Goal: Find specific fact

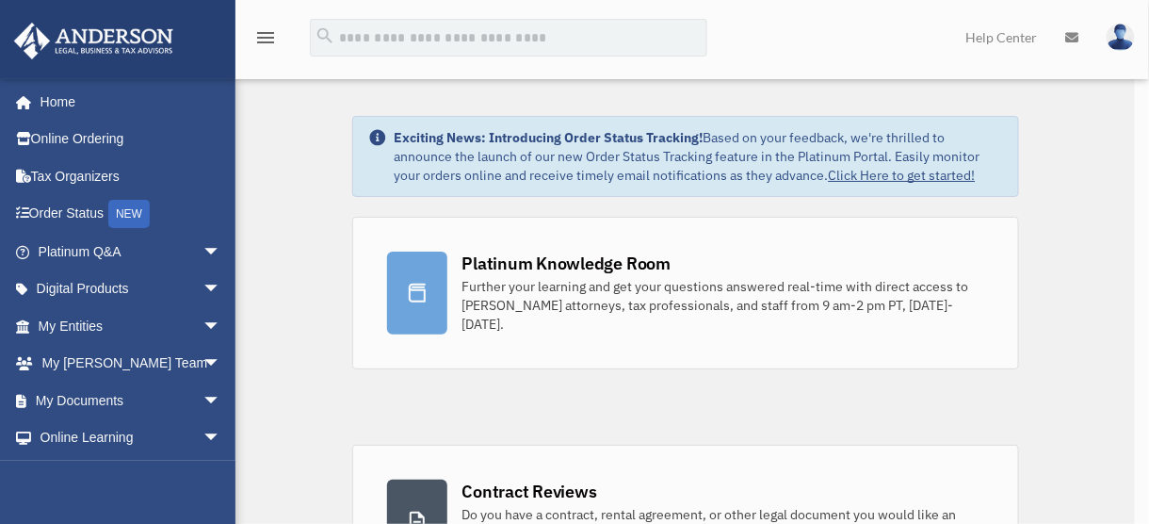
click at [107, 329] on div "x" at bounding box center [574, 262] width 1149 height 524
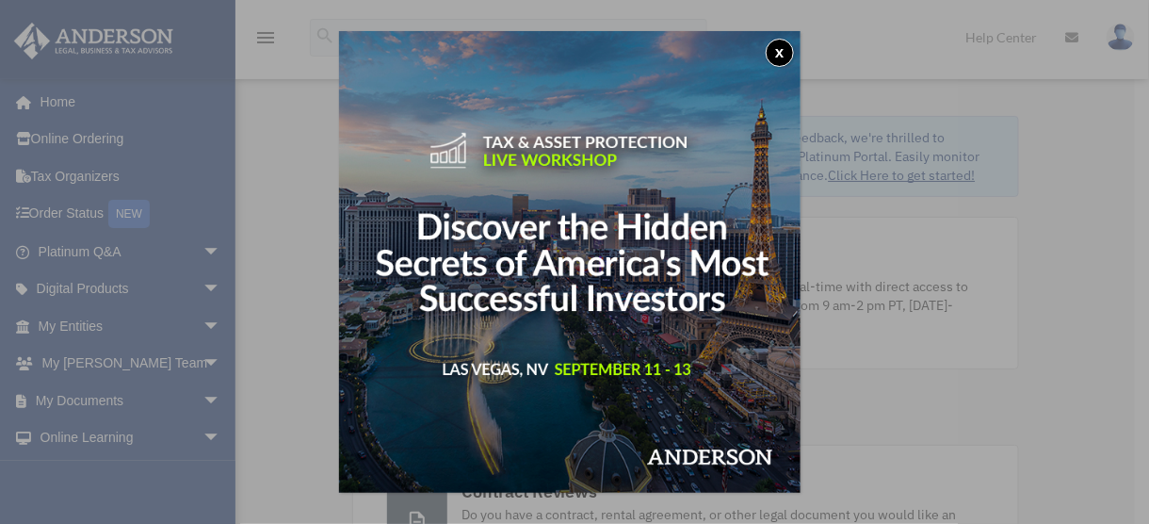
click at [786, 52] on button "x" at bounding box center [780, 53] width 28 height 28
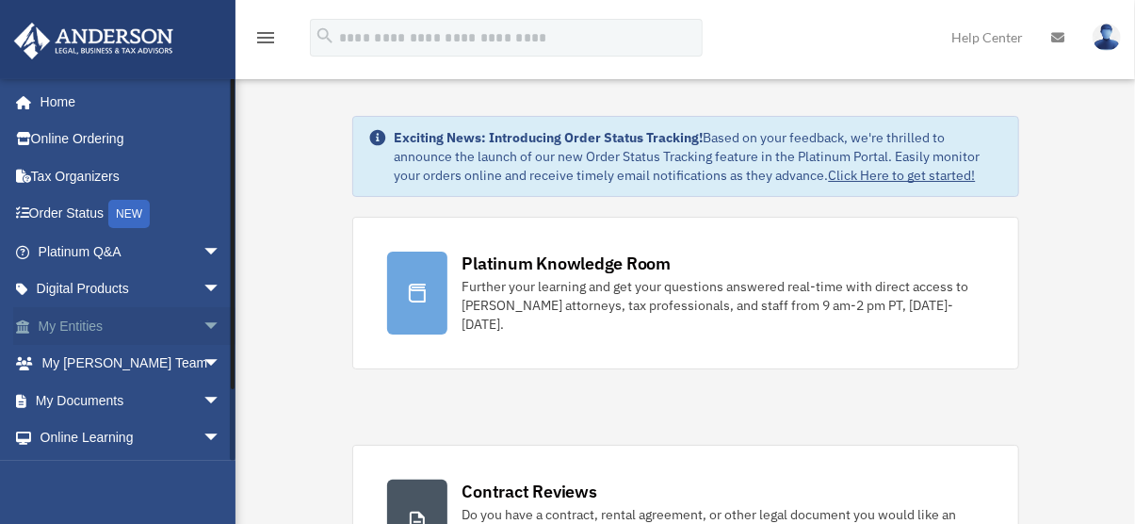
click at [141, 326] on link "My Entities arrow_drop_down" at bounding box center [131, 326] width 236 height 38
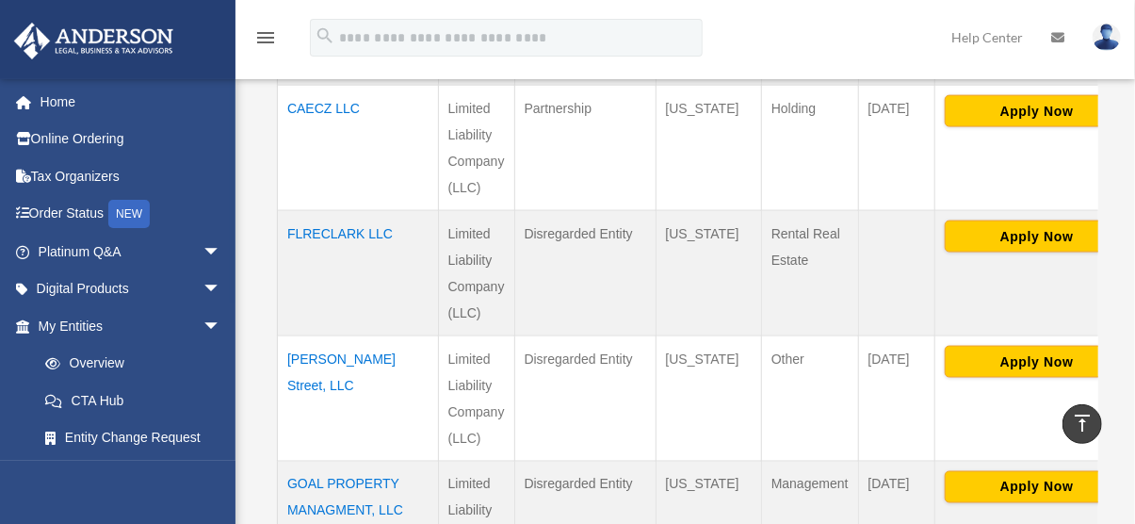
scroll to position [1225, 0]
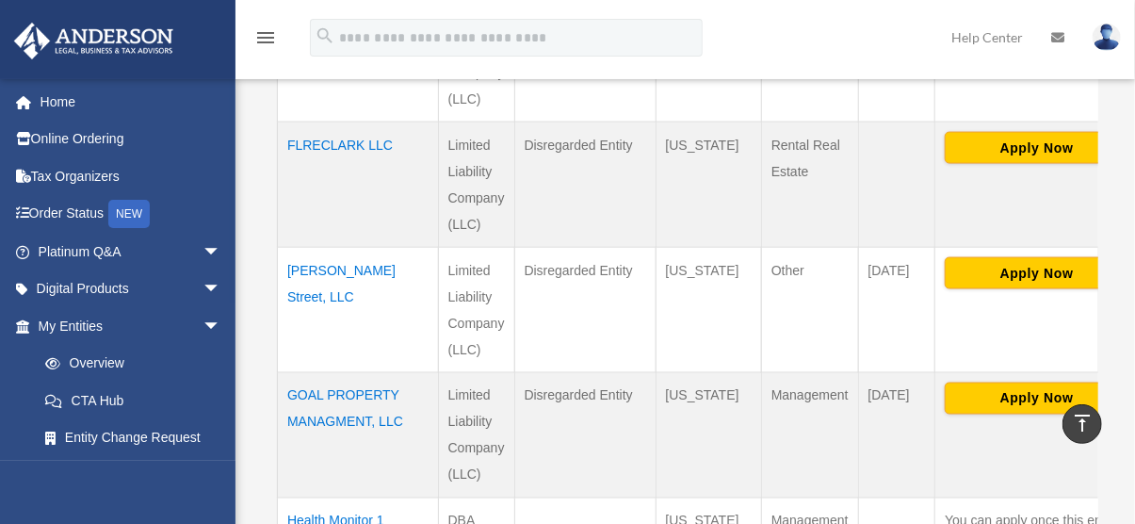
click at [304, 271] on td "[PERSON_NAME] Street, LLC" at bounding box center [358, 310] width 161 height 125
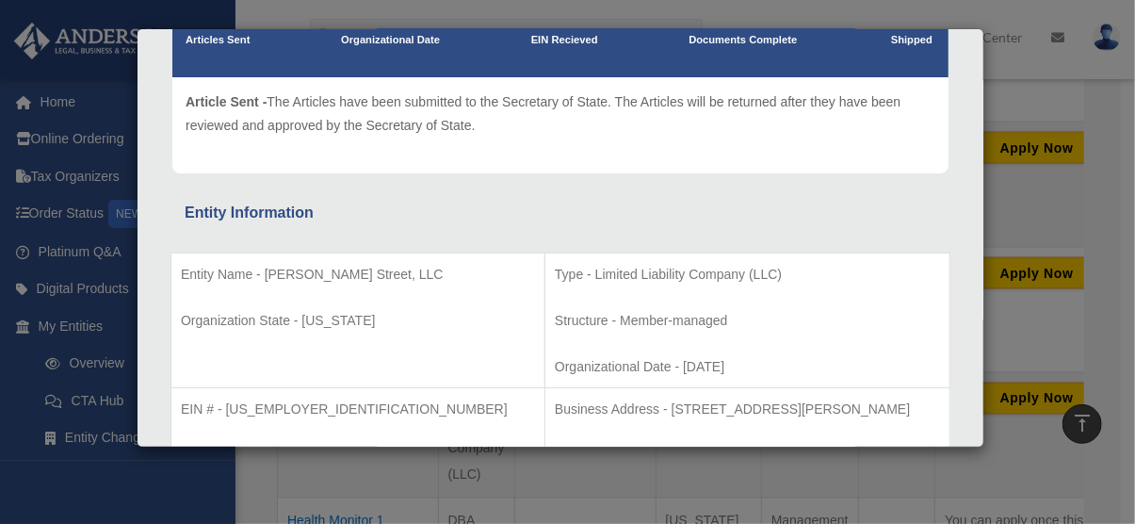
scroll to position [283, 0]
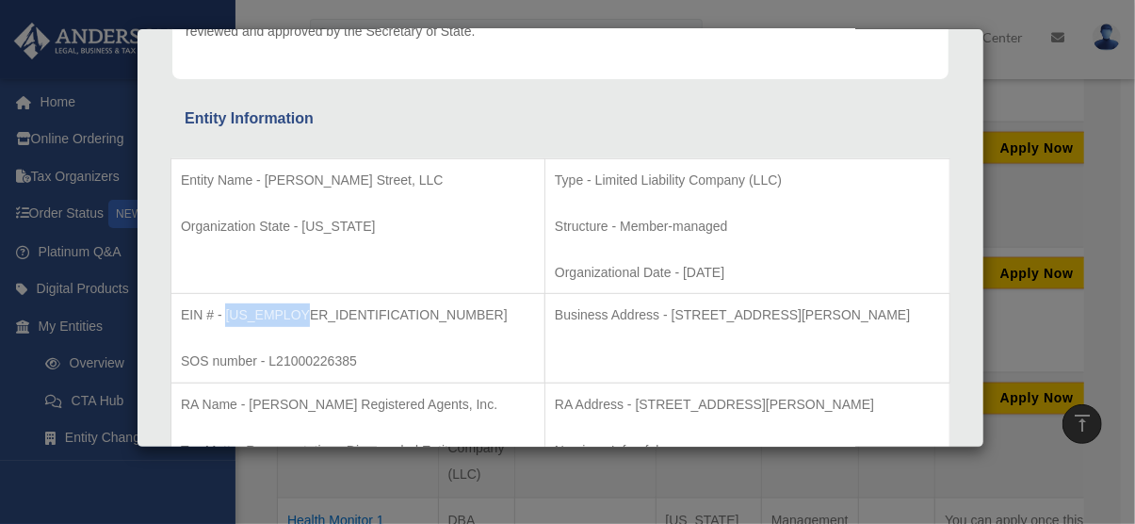
drag, startPoint x: 227, startPoint y: 308, endPoint x: 294, endPoint y: 319, distance: 67.8
click at [294, 319] on p "EIN # - [US_EMPLOYER_IDENTIFICATION_NUMBER]" at bounding box center [358, 315] width 354 height 24
copy p "[US_EMPLOYER_IDENTIFICATION_NUMBER]"
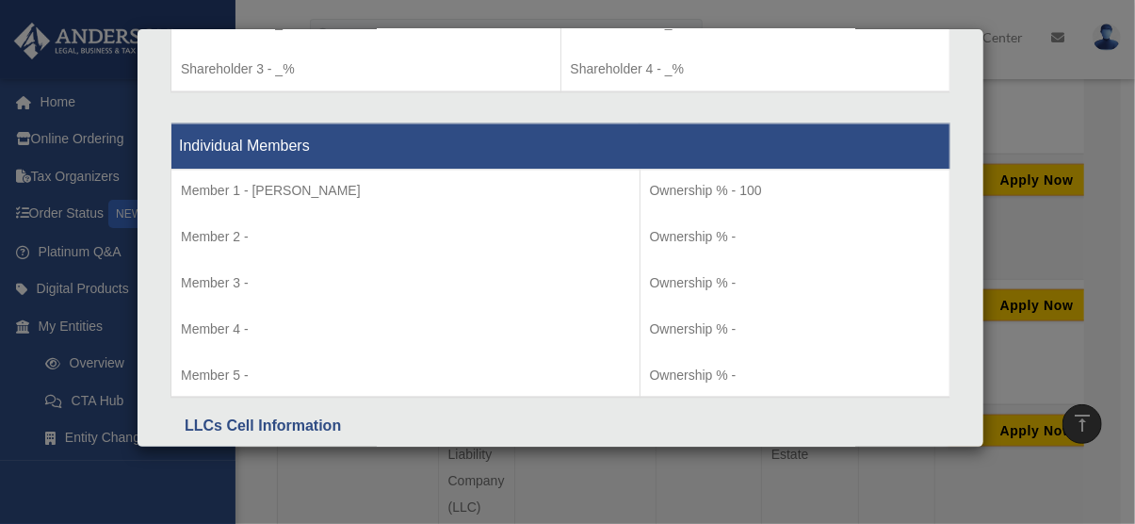
scroll to position [1659, 0]
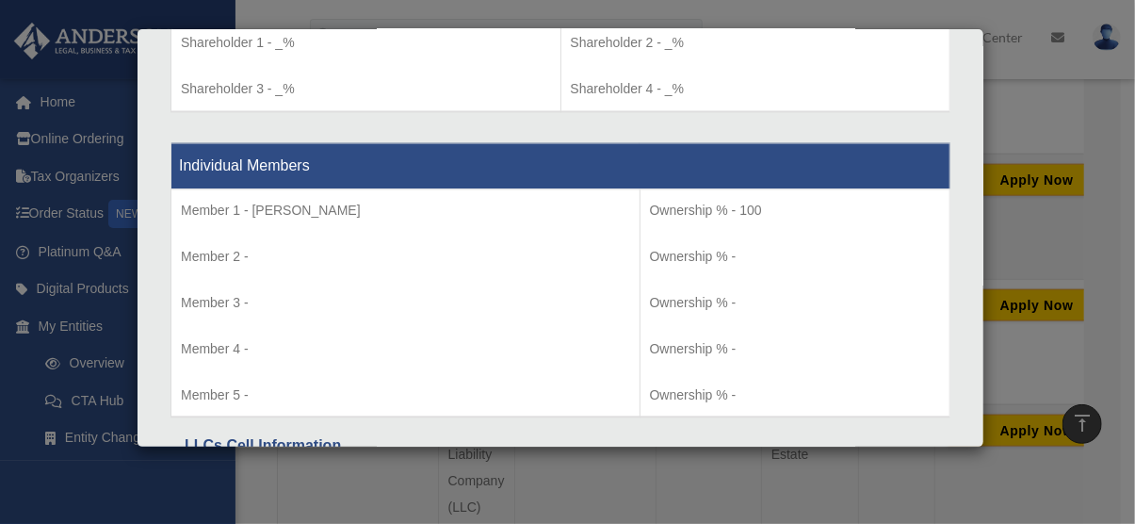
click at [1092, 241] on div "Details × Articles Sent Organizational Date" at bounding box center [567, 262] width 1135 height 524
